Goal: Information Seeking & Learning: Learn about a topic

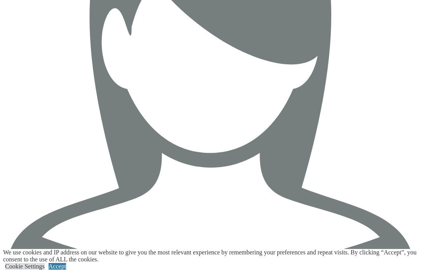
scroll to position [2548, 0]
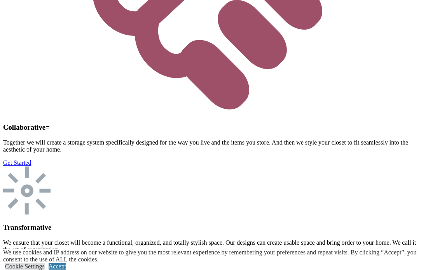
scroll to position [2919, 0]
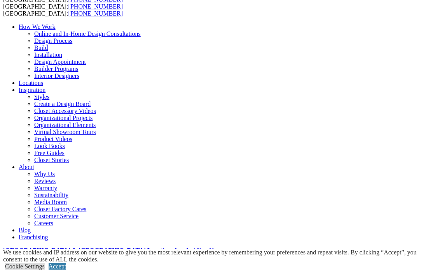
scroll to position [44, 0]
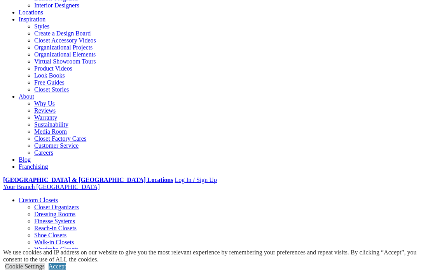
scroll to position [128, 0]
